Goal: Check status: Check status

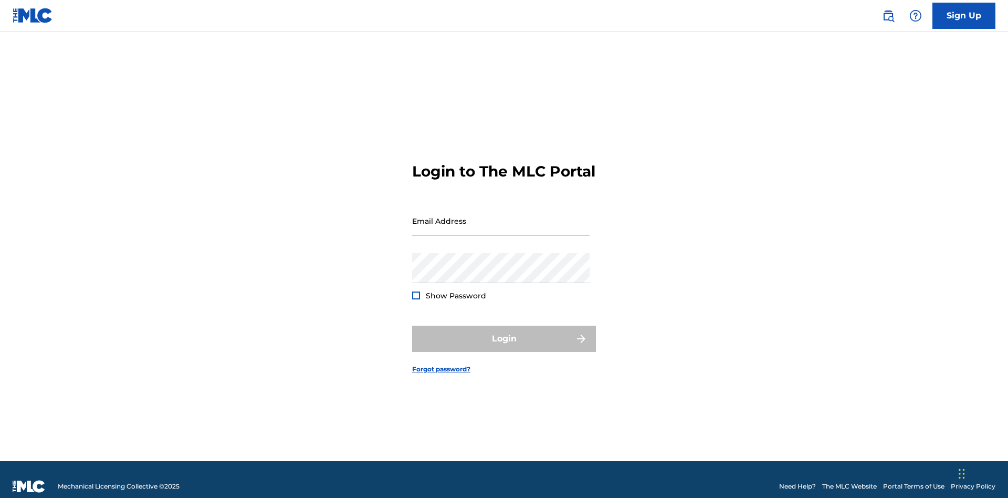
scroll to position [14, 0]
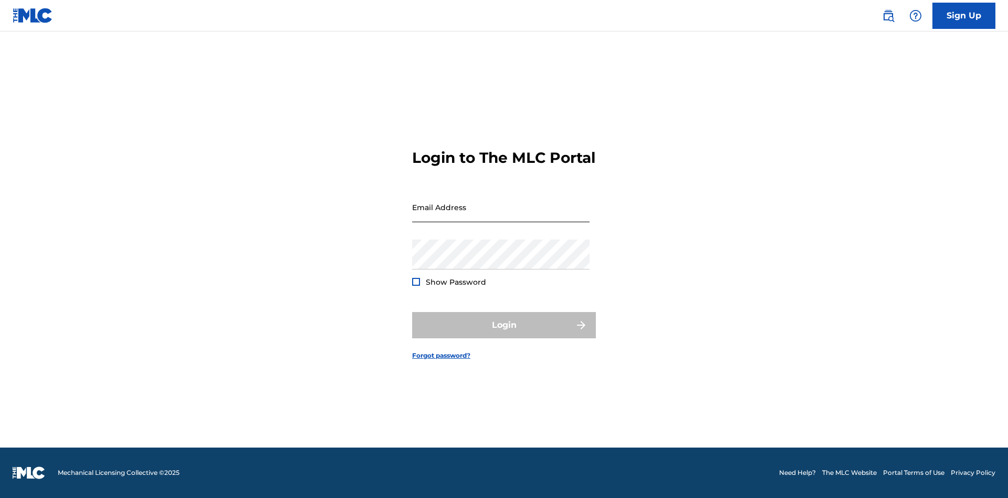
click at [501, 216] on input "Email Address" at bounding box center [501, 207] width 178 height 30
type input "[EMAIL_ADDRESS][DOMAIN_NAME]"
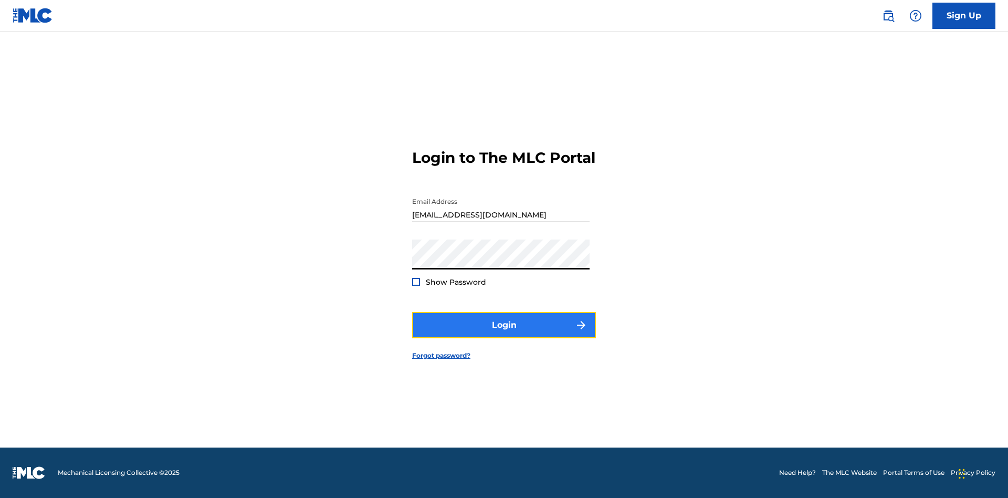
click at [504, 334] on button "Login" at bounding box center [504, 325] width 184 height 26
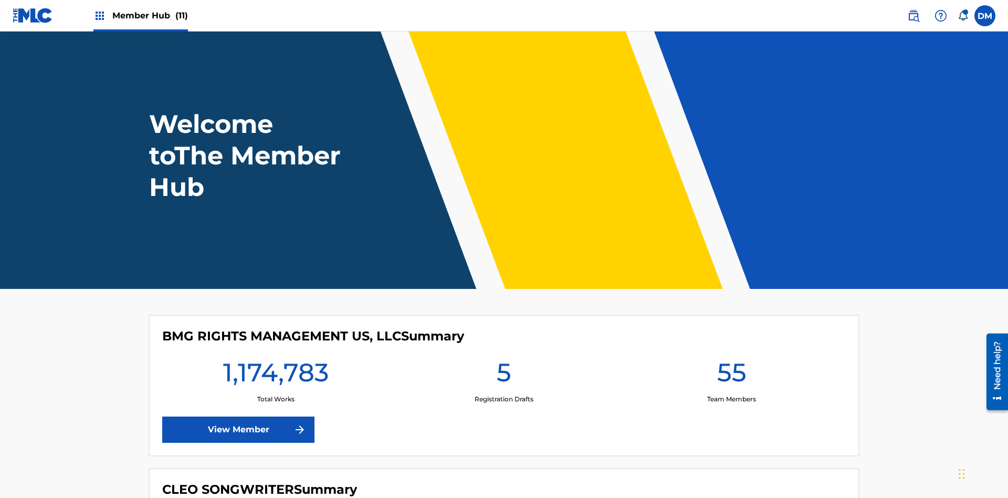
click at [150, 15] on span "Member Hub (11)" at bounding box center [150, 15] width 76 height 12
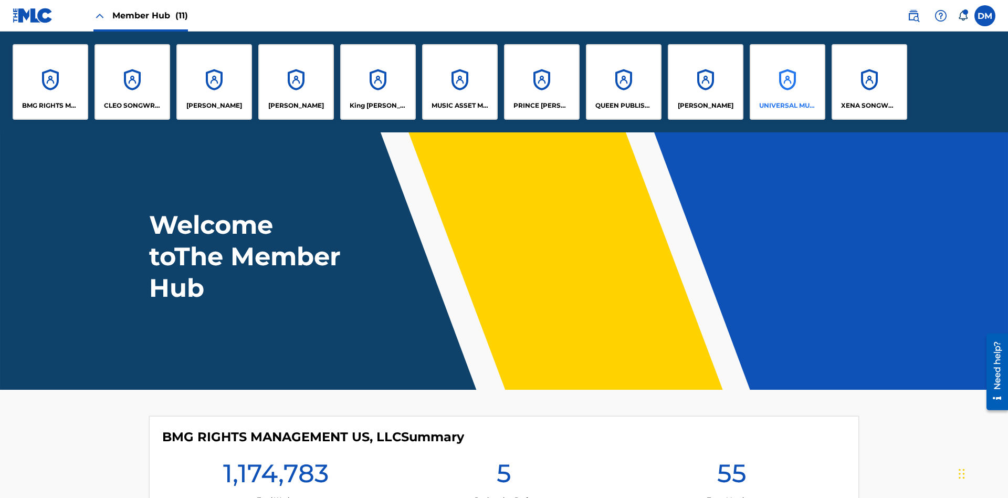
click at [787, 106] on p "UNIVERSAL MUSIC PUB GROUP" at bounding box center [787, 105] width 57 height 9
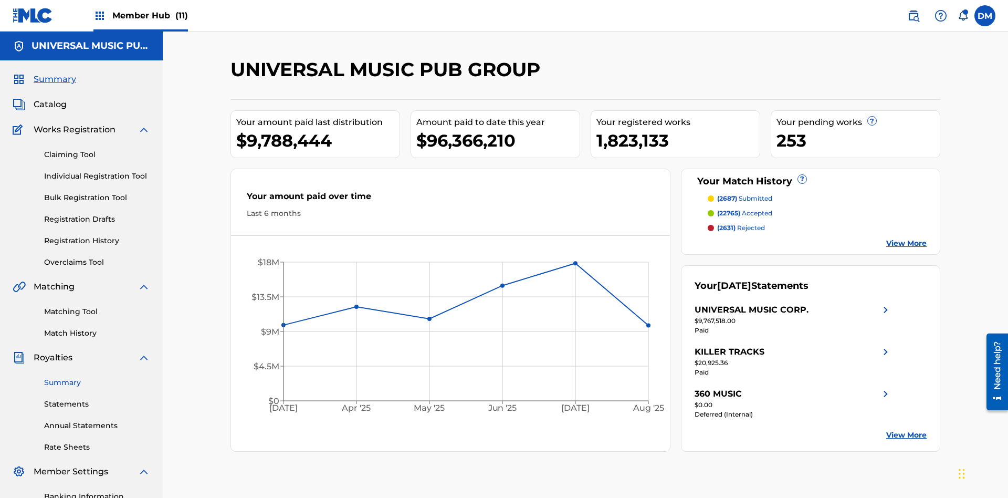
click at [97, 377] on link "Summary" at bounding box center [97, 382] width 106 height 11
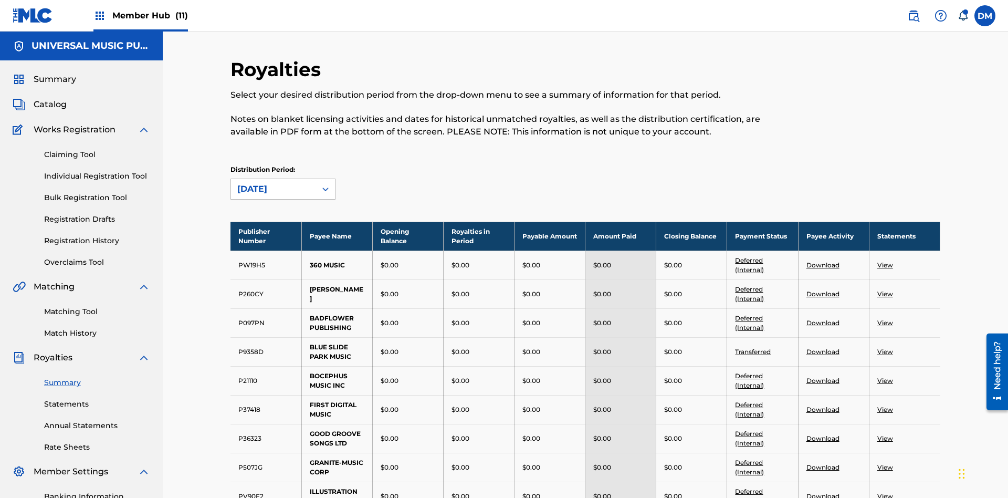
click at [274, 183] on div "[DATE]" at bounding box center [273, 189] width 72 height 13
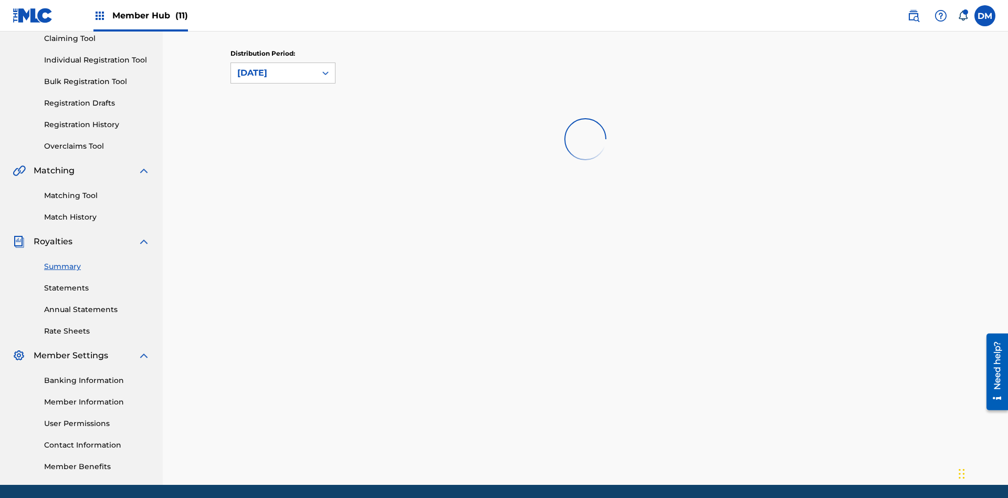
scroll to position [0, 0]
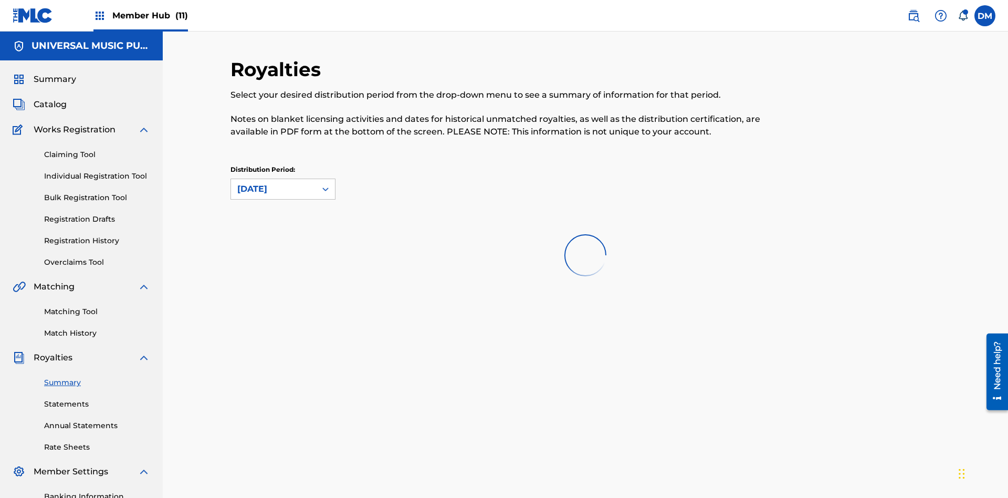
click at [274, 183] on div "[DATE]" at bounding box center [273, 189] width 72 height 13
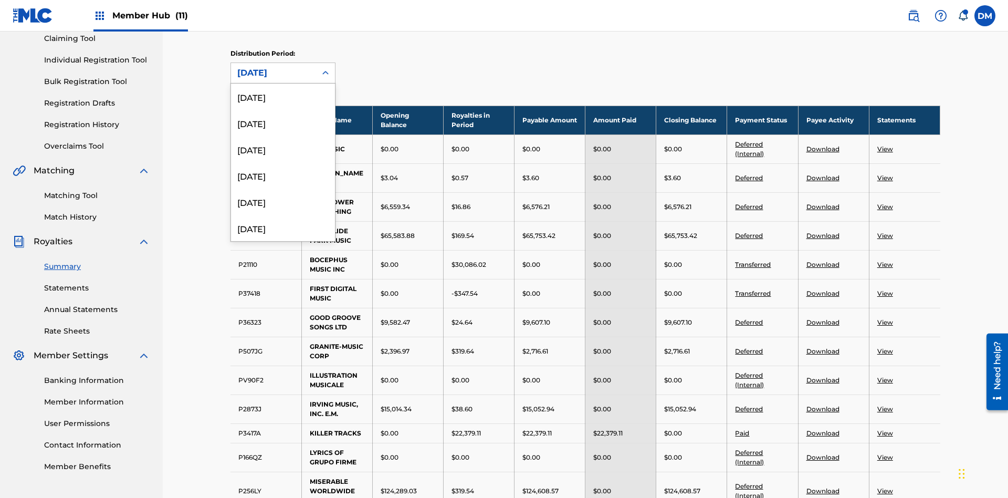
scroll to position [298, 0]
click at [283, 219] on div "[DATE]" at bounding box center [283, 219] width 104 height 26
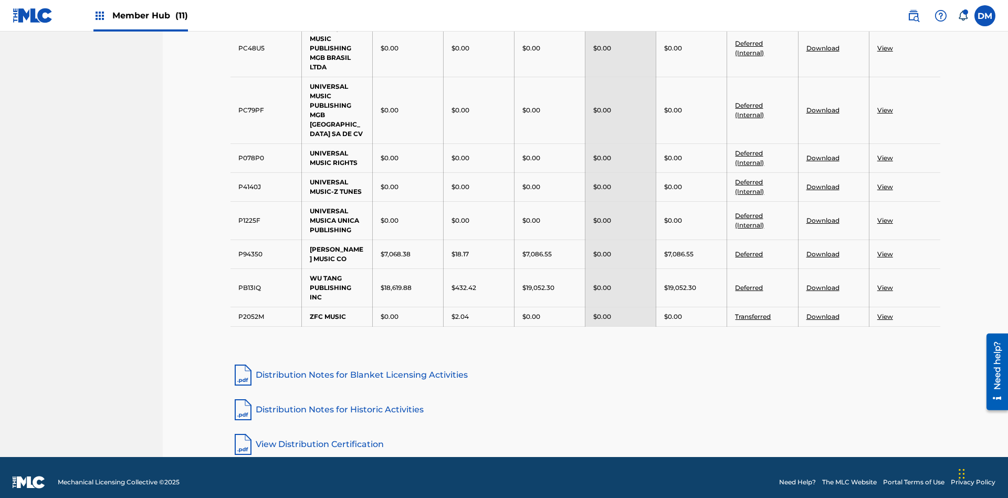
click at [586, 400] on link "Distribution Notes for Historic Activities" at bounding box center [586, 409] width 710 height 25
click at [586, 434] on link "View Distribution Certification" at bounding box center [586, 444] width 710 height 25
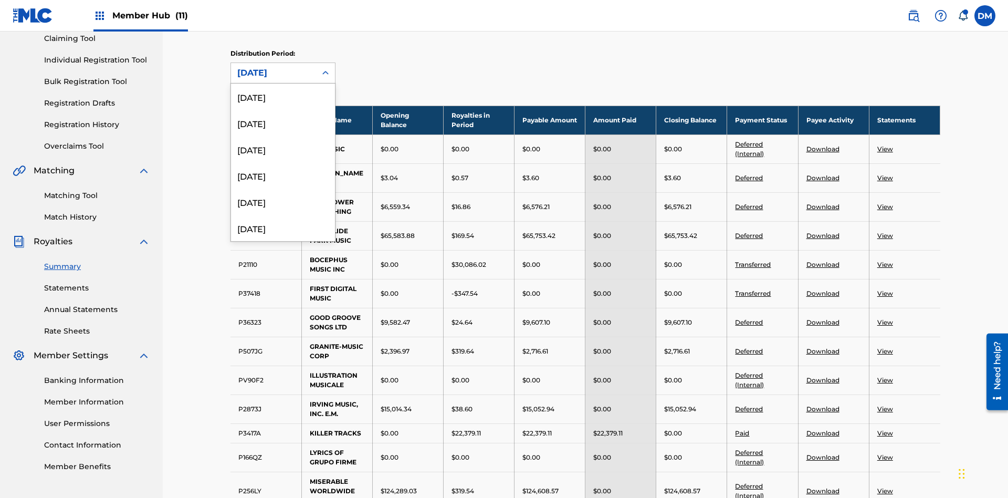
scroll to position [298, 0]
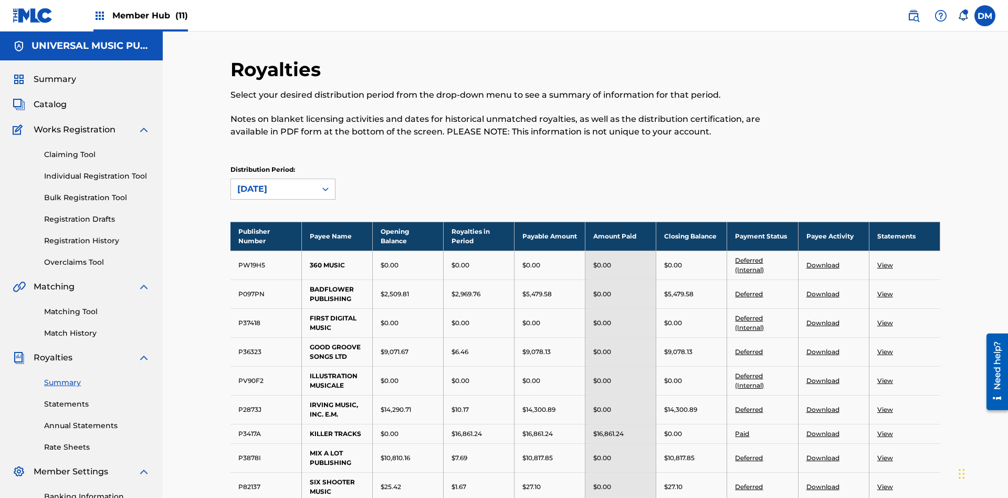
scroll to position [696, 0]
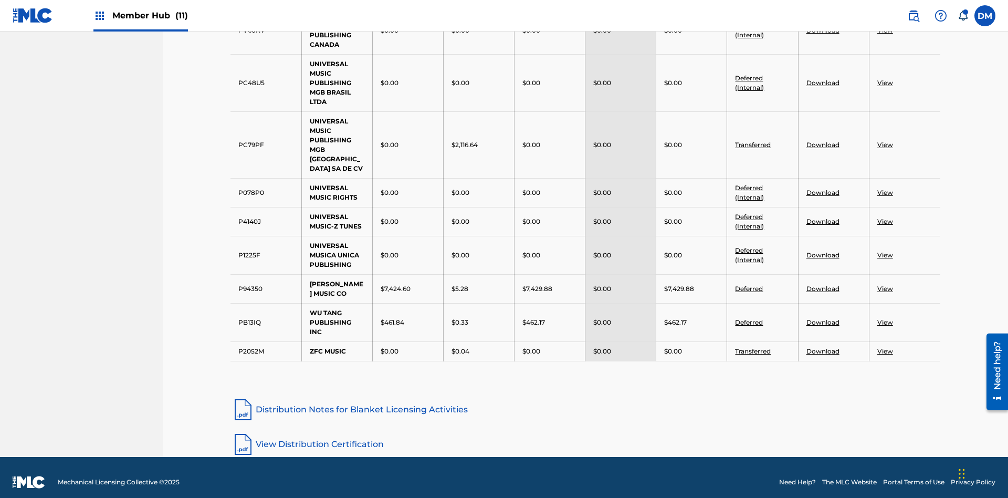
click at [586, 400] on link "Distribution Notes for Blanket Licensing Activities" at bounding box center [586, 409] width 710 height 25
click at [586, 434] on link "View Distribution Certification" at bounding box center [586, 444] width 710 height 25
